Goal: Check status: Check status

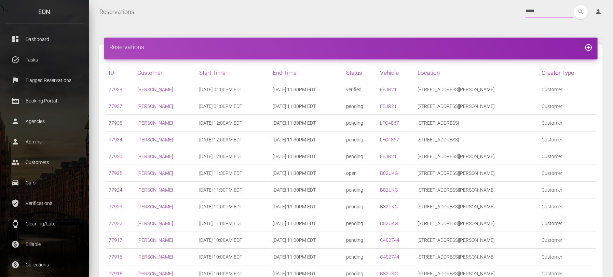
scroll to position [43, 0]
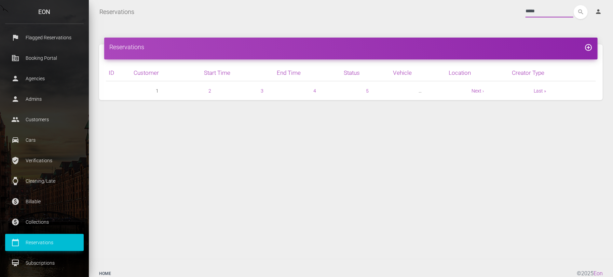
type input "*****"
click at [574, 5] on button "search" at bounding box center [581, 12] width 14 height 14
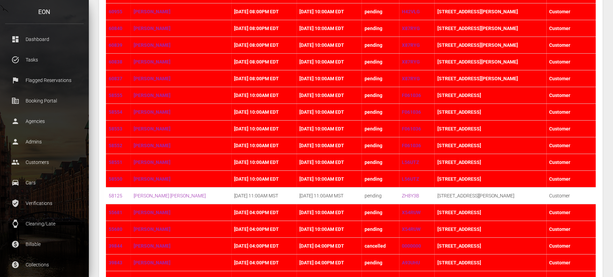
scroll to position [43, 0]
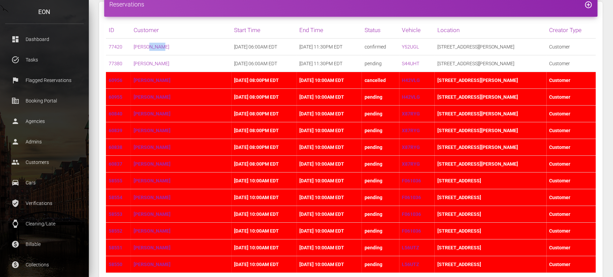
copy link "tobar"
drag, startPoint x: 167, startPoint y: 49, endPoint x: 149, endPoint y: 53, distance: 17.6
click at [149, 53] on td "dante tobar" at bounding box center [181, 47] width 101 height 17
click at [29, 203] on p "Verifications" at bounding box center [44, 203] width 68 height 10
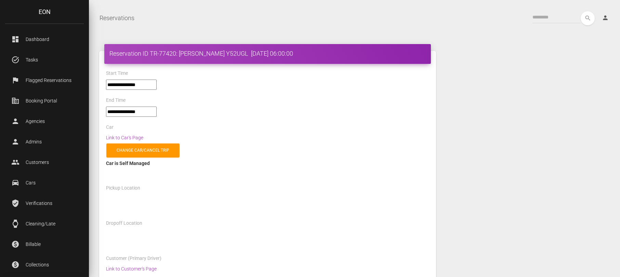
select select "*****"
select select
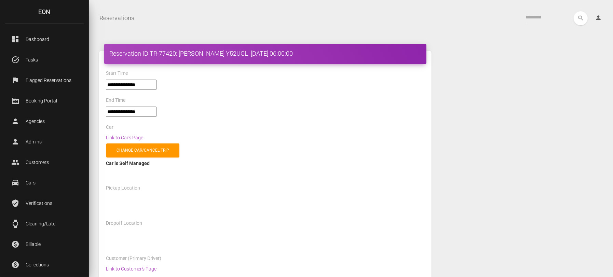
select select "*****"
select select
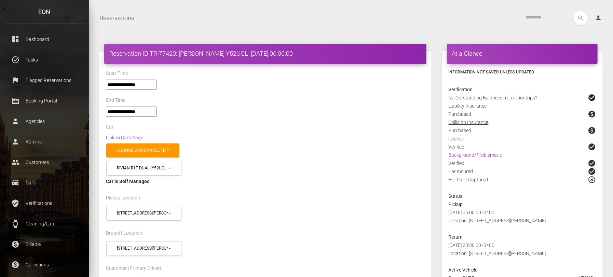
click at [165, 55] on h4 "Reservation ID TR-77420: dante tobar Y52UGL 2025-10-04 06:00:00" at bounding box center [265, 53] width 312 height 9
click at [228, 53] on h4 "Reservation ID TR-77420: dante tobar Y52UGL 2025-10-04 06:00:00" at bounding box center [265, 53] width 312 height 9
drag, startPoint x: 234, startPoint y: 56, endPoint x: 150, endPoint y: 57, distance: 84.5
click at [150, 57] on h4 "Reservation ID TR-77420: dante tobar Y52UGL 2025-10-04 06:00:00" at bounding box center [265, 53] width 312 height 9
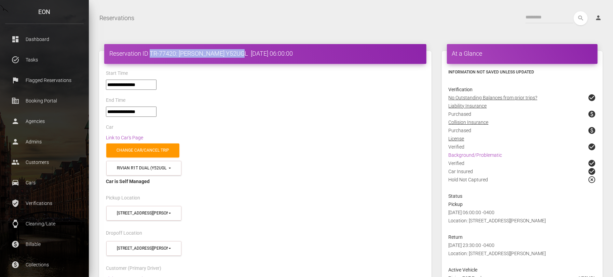
copy h4 "TR-77420: dante tobar Y52UGL"
click at [138, 135] on link "Link to Car's Page" at bounding box center [124, 137] width 37 height 5
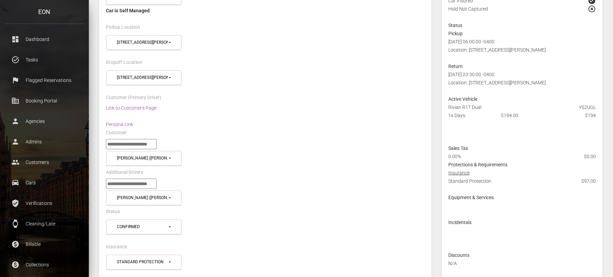
scroll to position [85, 0]
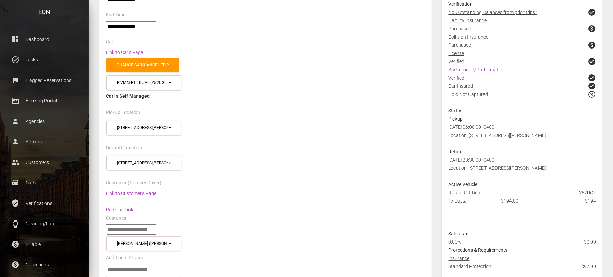
drag, startPoint x: 522, startPoint y: 170, endPoint x: 470, endPoint y: 176, distance: 52.0
click at [470, 176] on div "2025-10-04 23:30:00 -0400 Location: 45-50 Davis St 11101" at bounding box center [523, 168] width 158 height 25
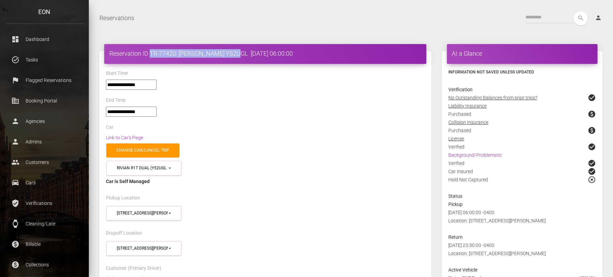
drag, startPoint x: 234, startPoint y: 52, endPoint x: 151, endPoint y: 59, distance: 82.7
click at [151, 59] on div "Reservation ID TR-77420: dante tobar Y52UGL 2025-10-04 06:00:00" at bounding box center [265, 54] width 322 height 20
copy h4 "TR-77420: dante tobar Y52UGL"
